Goal: Task Accomplishment & Management: Complete application form

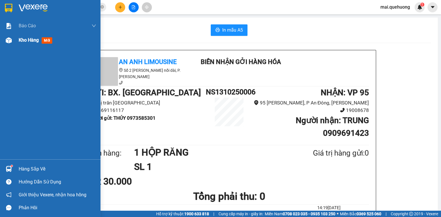
click at [33, 41] on span "Kho hàng" at bounding box center [29, 39] width 20 height 5
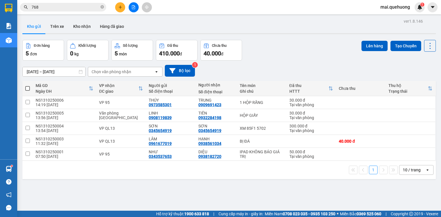
click at [125, 6] on div at bounding box center [133, 7] width 43 height 10
click at [123, 7] on button at bounding box center [120, 7] width 10 height 10
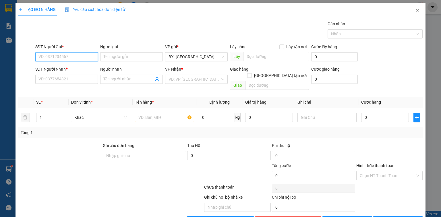
click at [72, 57] on input "SĐT Người Gửi *" at bounding box center [66, 56] width 63 height 9
type input "0783953379"
click at [125, 53] on input "Người gửi" at bounding box center [131, 56] width 63 height 9
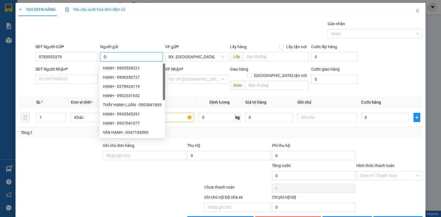
type input "D"
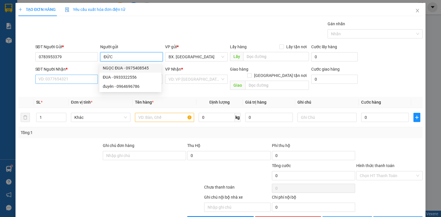
type input "ĐỨC"
click at [62, 78] on input "SĐT Người Nhận *" at bounding box center [66, 79] width 63 height 9
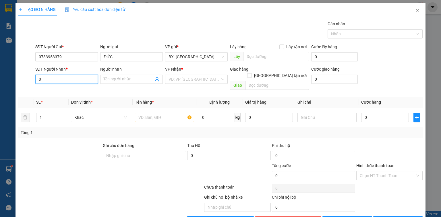
click at [49, 78] on input "0" at bounding box center [66, 79] width 63 height 9
click at [59, 93] on div "0949606160 - TRANG" at bounding box center [65, 90] width 55 height 6
type input "0949606160"
type input "TRANG"
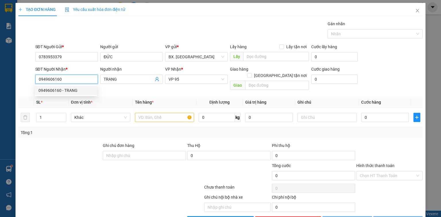
type input "40.000"
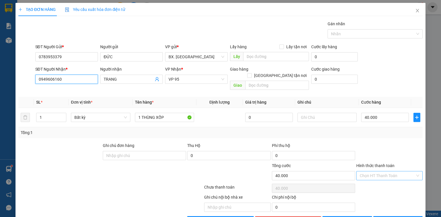
type input "0949606160"
click at [380, 172] on input "Hình thức thanh toán" at bounding box center [387, 175] width 55 height 9
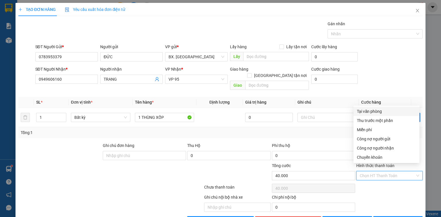
click at [375, 115] on div "Tại văn phòng" at bounding box center [387, 111] width 66 height 9
type input "0"
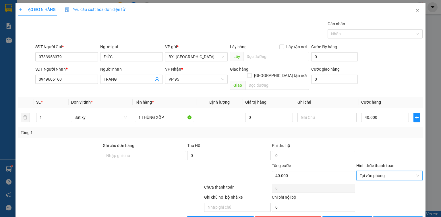
click at [395, 217] on span "[PERSON_NAME] và In" at bounding box center [404, 221] width 40 height 6
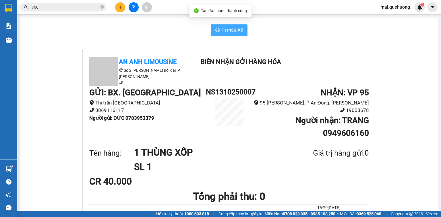
click at [233, 35] on button "In mẫu A5" at bounding box center [229, 29] width 37 height 11
